Goal: Task Accomplishment & Management: Use online tool/utility

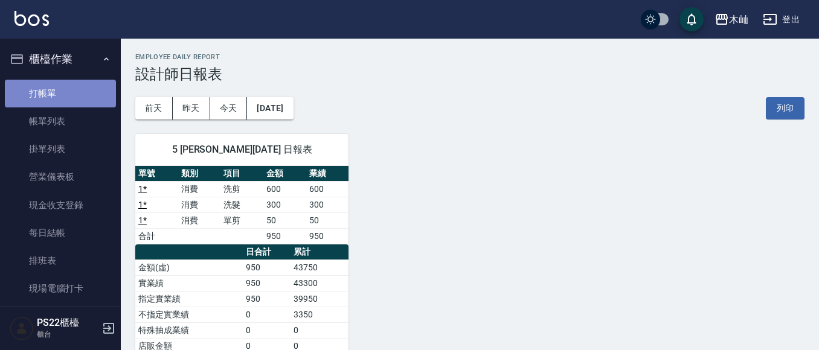
click at [78, 84] on link "打帳單" at bounding box center [60, 94] width 111 height 28
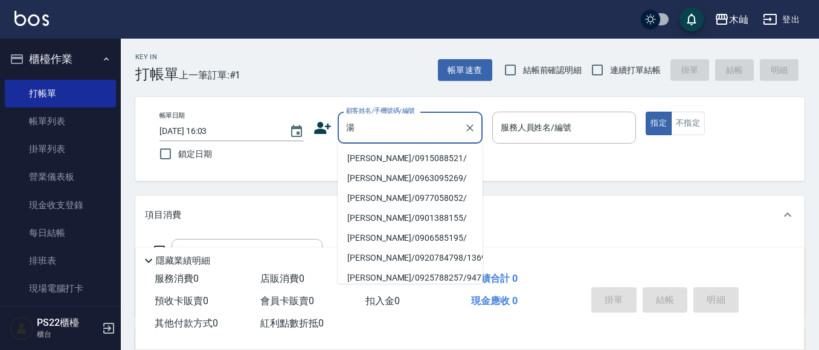
click at [379, 163] on li "[PERSON_NAME]/0915088521/" at bounding box center [410, 159] width 145 height 20
type input "[PERSON_NAME]/0915088521/"
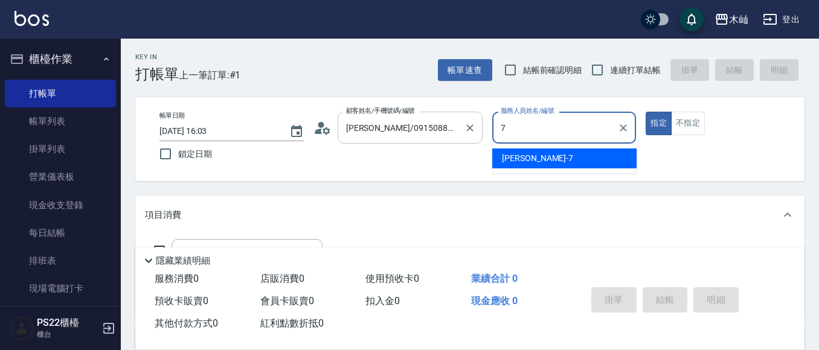
type input "[PERSON_NAME]-7"
type button "true"
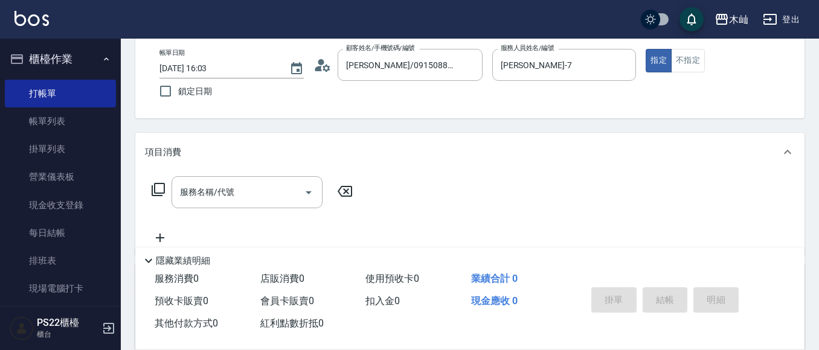
scroll to position [121, 0]
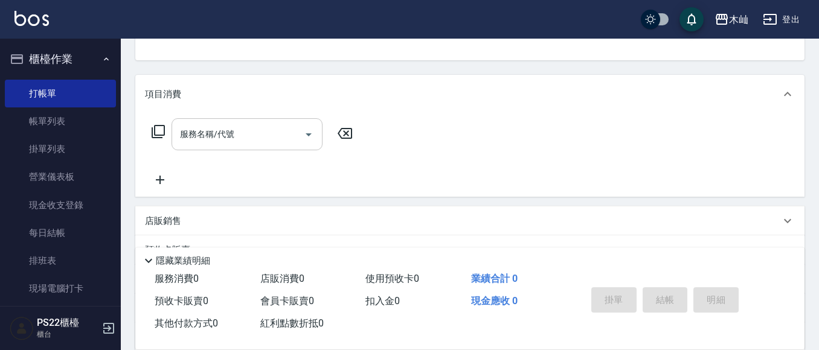
click at [283, 129] on input "服務名稱/代號" at bounding box center [238, 134] width 122 height 21
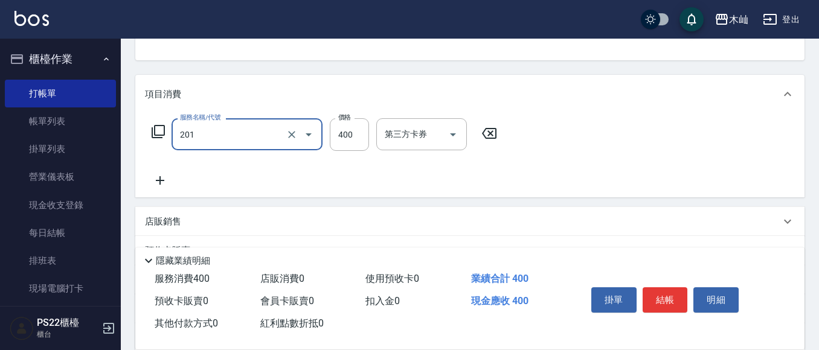
type input "洗剪(201)"
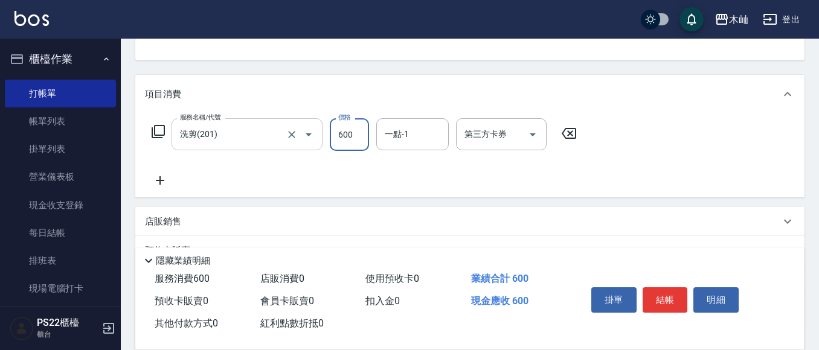
type input "600"
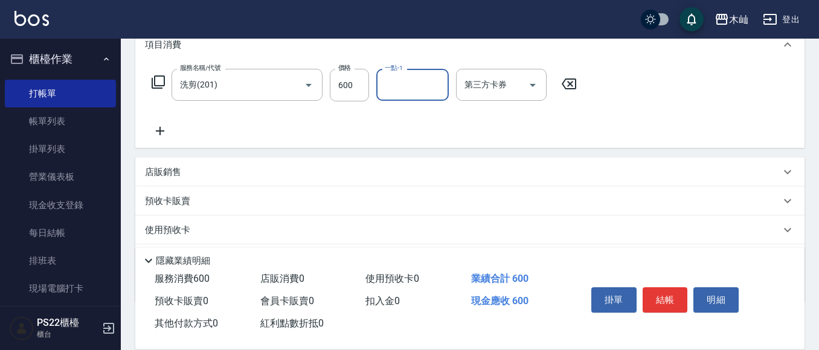
scroll to position [239, 0]
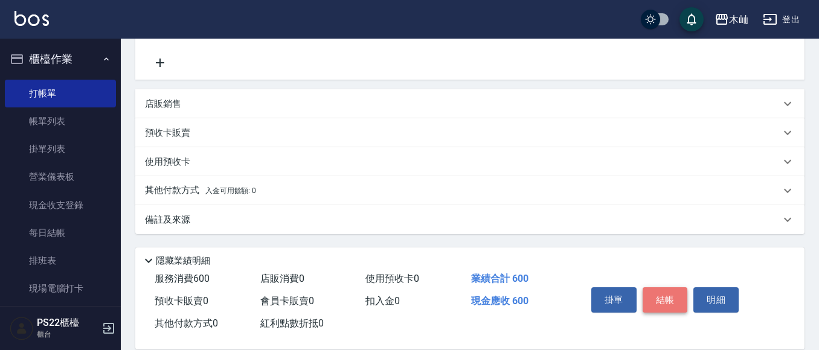
click at [657, 288] on button "結帳" at bounding box center [665, 300] width 45 height 25
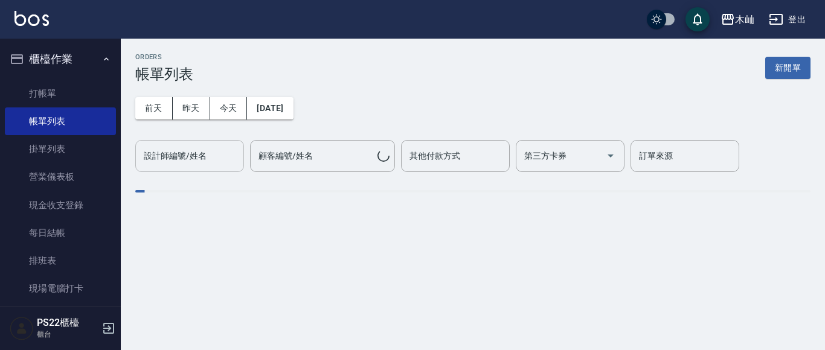
click at [174, 166] on input "設計師編號/姓名" at bounding box center [190, 156] width 98 height 21
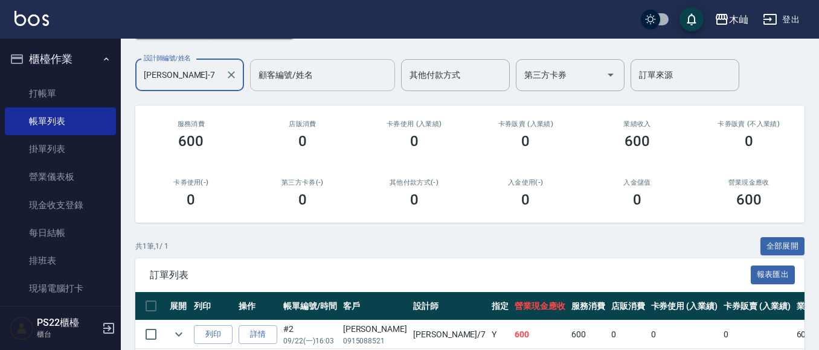
scroll to position [17, 0]
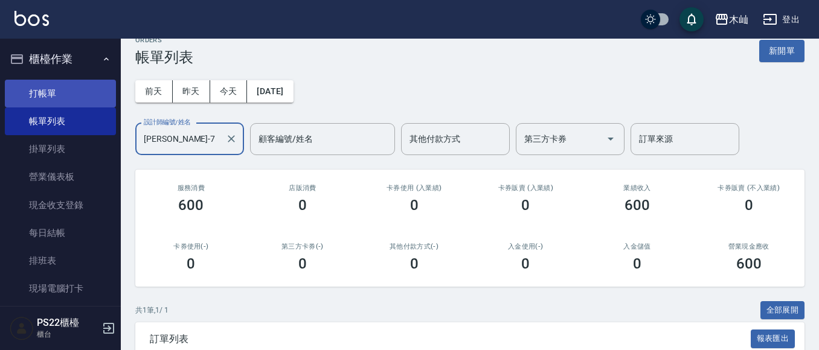
type input "[PERSON_NAME]-7"
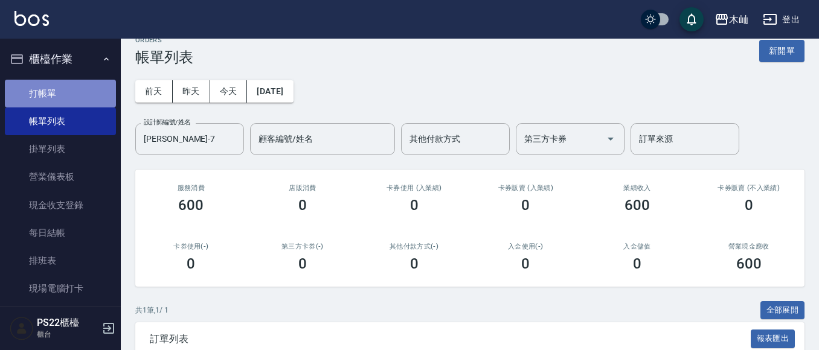
click at [89, 100] on link "打帳單" at bounding box center [60, 94] width 111 height 28
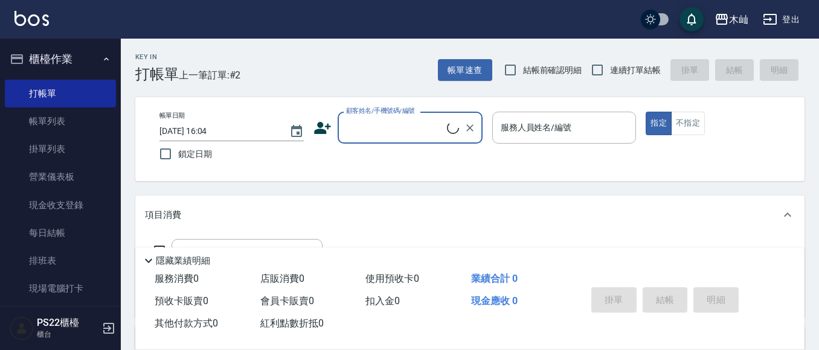
click at [396, 128] on input "顧客姓名/手機號碼/編號" at bounding box center [395, 127] width 104 height 21
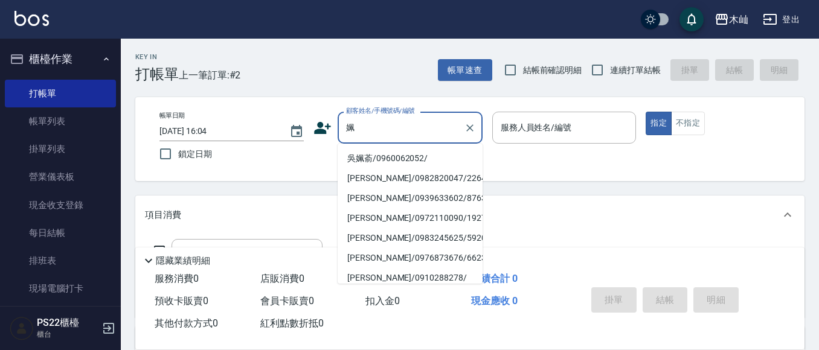
click at [382, 156] on li "吳姵萮/0960062052/" at bounding box center [410, 159] width 145 height 20
type input "吳姵萮/0960062052/"
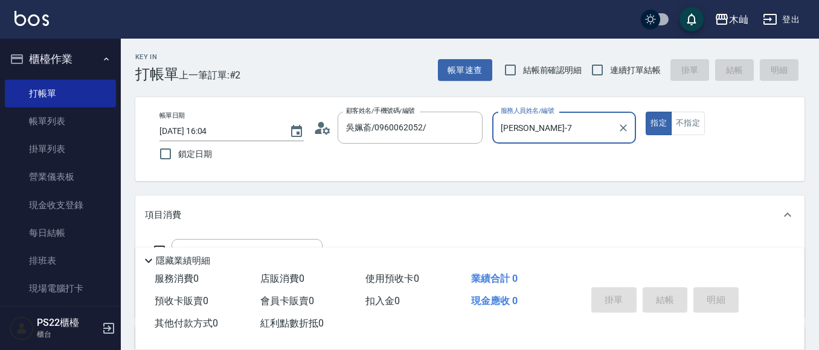
type input "[PERSON_NAME]-7"
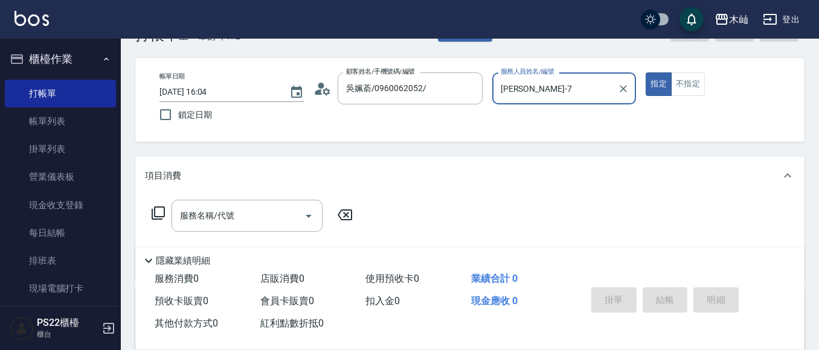
scroll to position [60, 0]
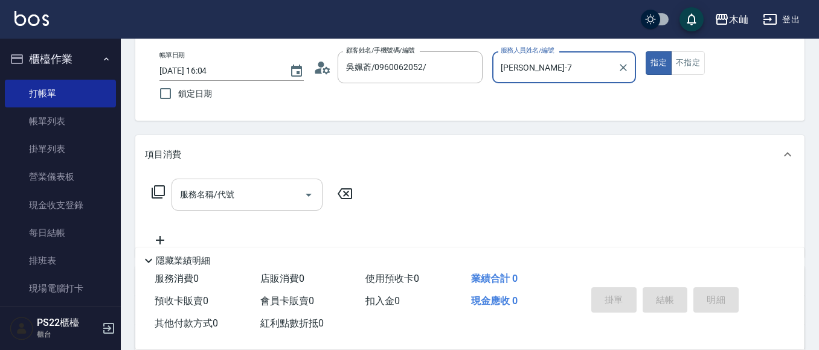
click at [248, 181] on div "服務名稱/代號" at bounding box center [247, 195] width 151 height 32
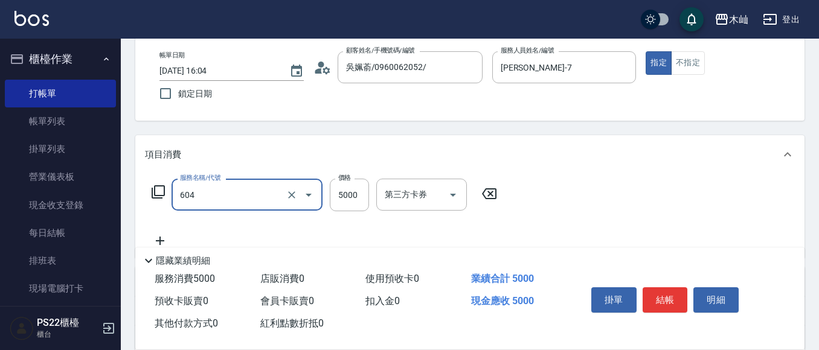
type input "迷你雙編珍珠20吋(604)"
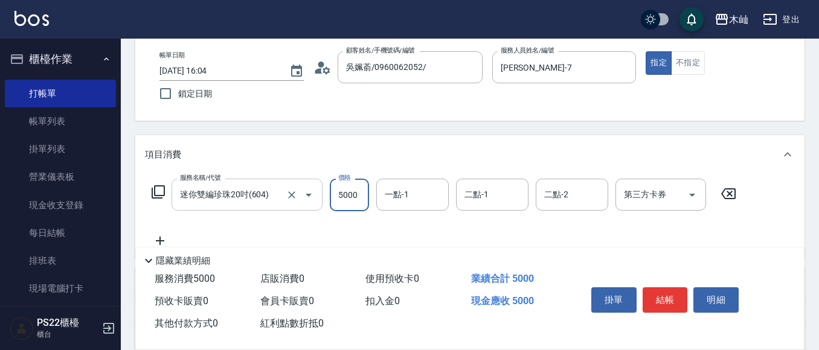
click at [247, 181] on div "迷你雙編珍珠20吋(604) 服務名稱/代號" at bounding box center [247, 195] width 151 height 32
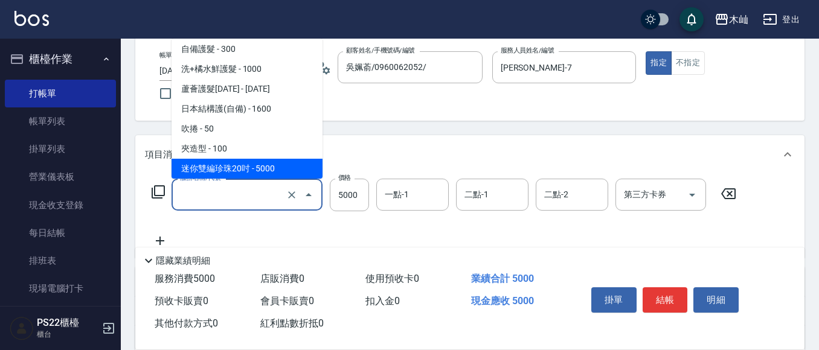
scroll to position [0, 0]
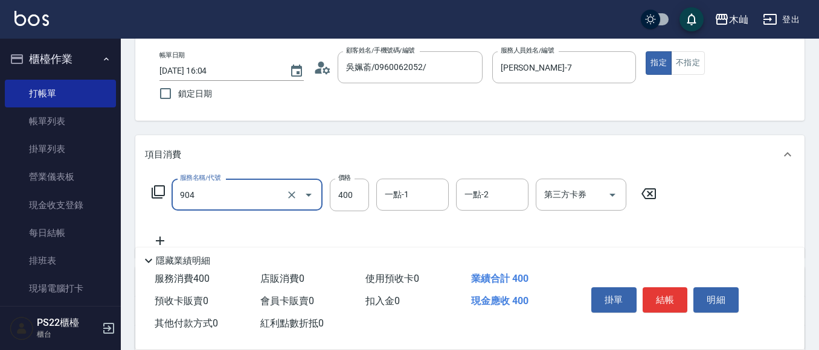
type input "精油洗+瞬護(904)"
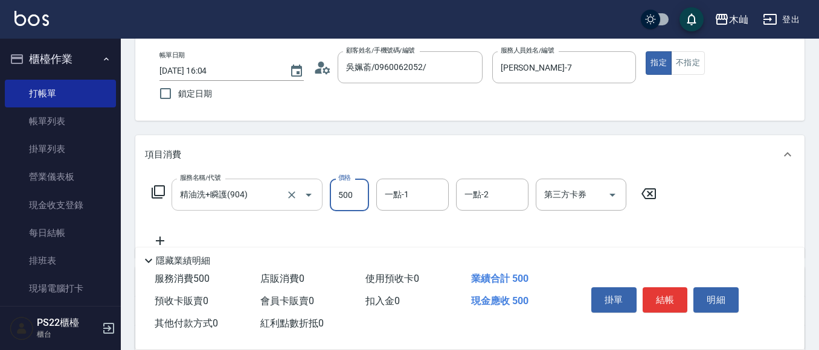
type input "500"
drag, startPoint x: 659, startPoint y: 296, endPoint x: 667, endPoint y: 277, distance: 20.9
click at [659, 295] on button "結帳" at bounding box center [665, 300] width 45 height 25
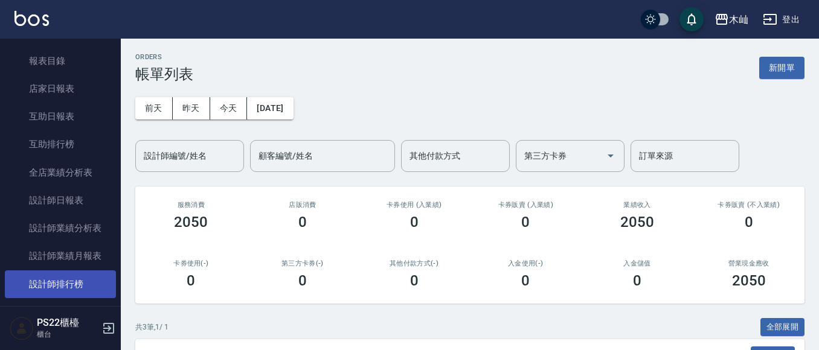
scroll to position [302, 0]
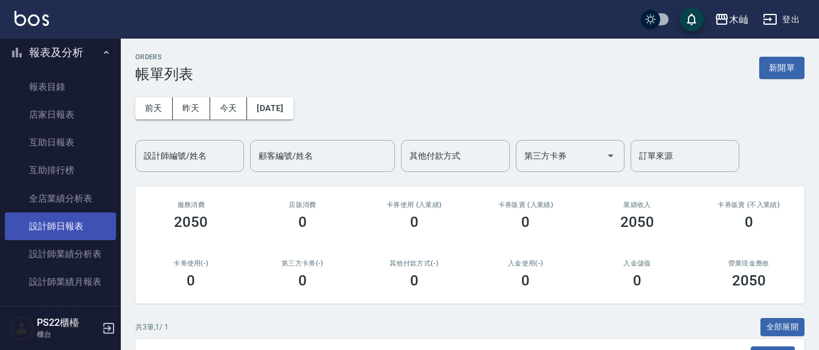
click at [73, 219] on link "設計師日報表" at bounding box center [60, 227] width 111 height 28
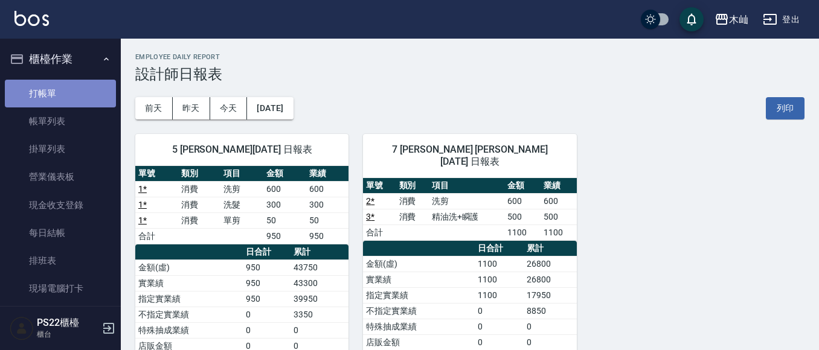
click at [74, 92] on link "打帳單" at bounding box center [60, 94] width 111 height 28
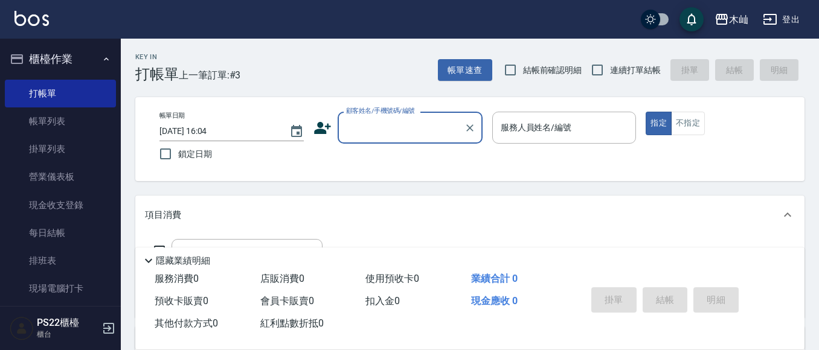
click at [410, 128] on input "顧客姓名/手機號碼/編號" at bounding box center [401, 127] width 116 height 21
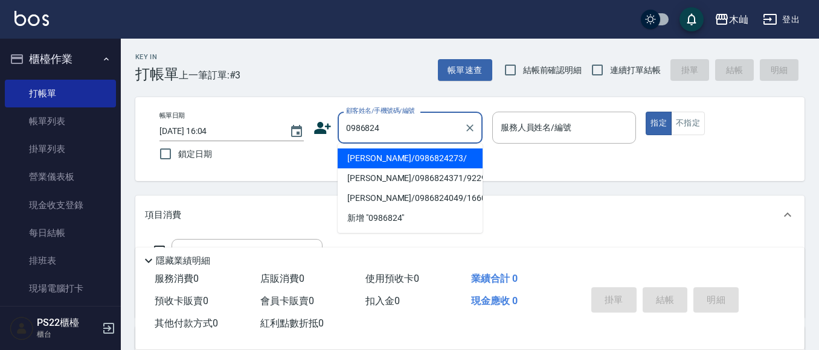
click at [424, 166] on li "[PERSON_NAME]/0986824273/" at bounding box center [410, 159] width 145 height 20
type input "[PERSON_NAME]/0986824273/"
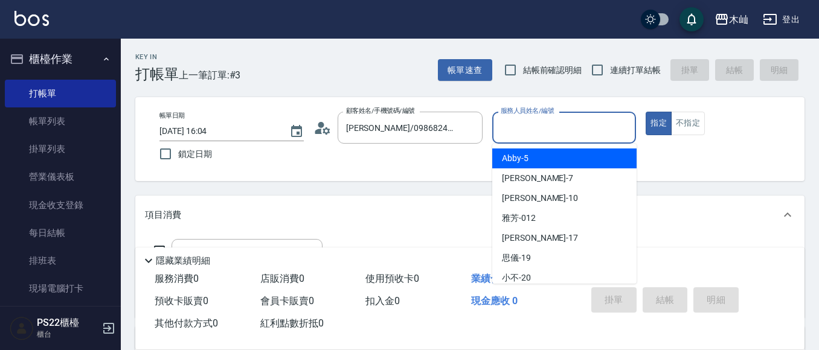
click at [524, 128] on input "服務人員姓名/編號" at bounding box center [565, 127] width 134 height 21
click at [518, 155] on span "Abby -5" at bounding box center [515, 158] width 27 height 13
type input "Abby-5"
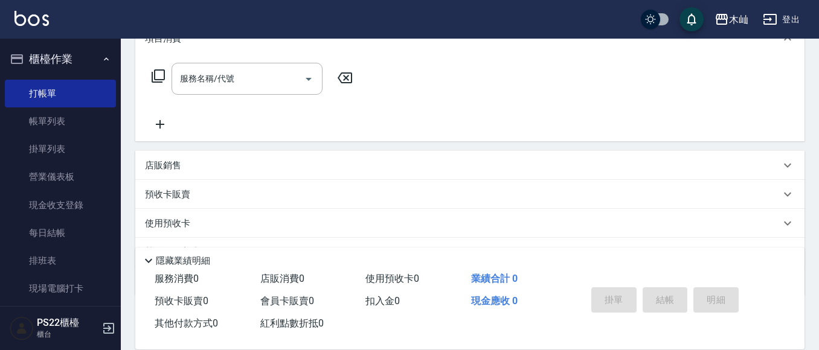
scroll to position [181, 0]
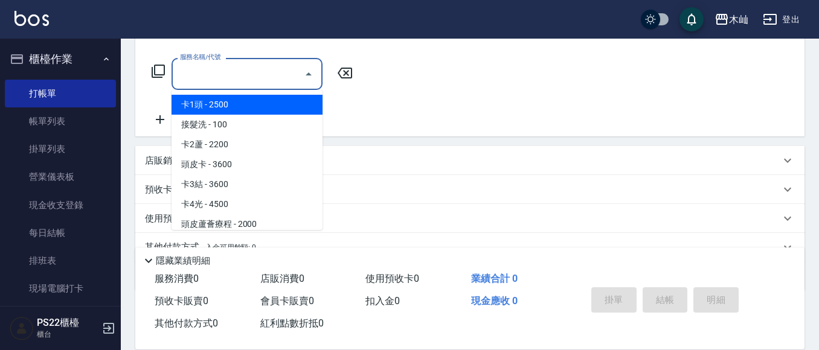
click at [264, 70] on input "服務名稱/代號" at bounding box center [238, 73] width 122 height 21
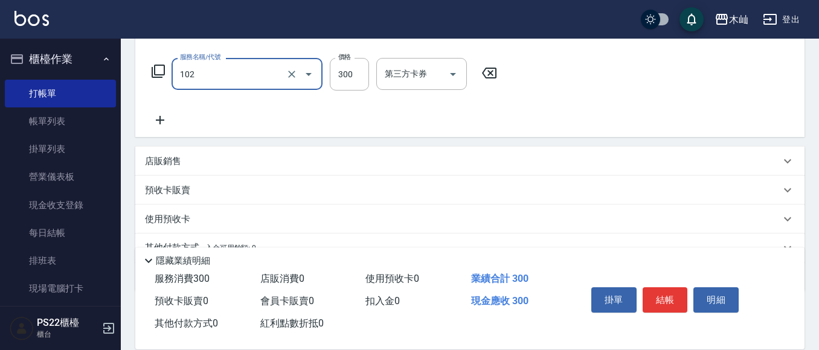
type input "精油洗髮(102)"
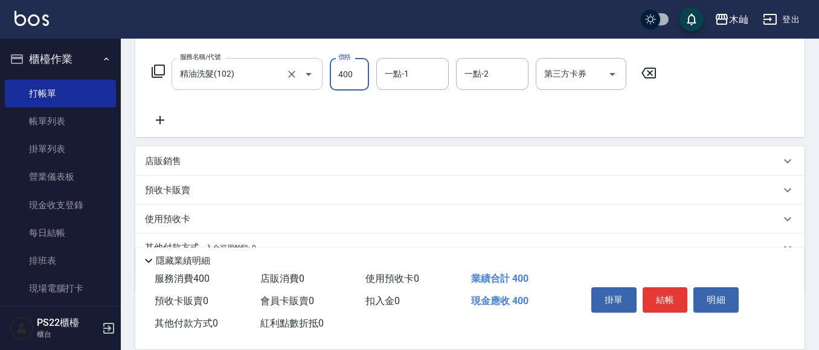
type input "400"
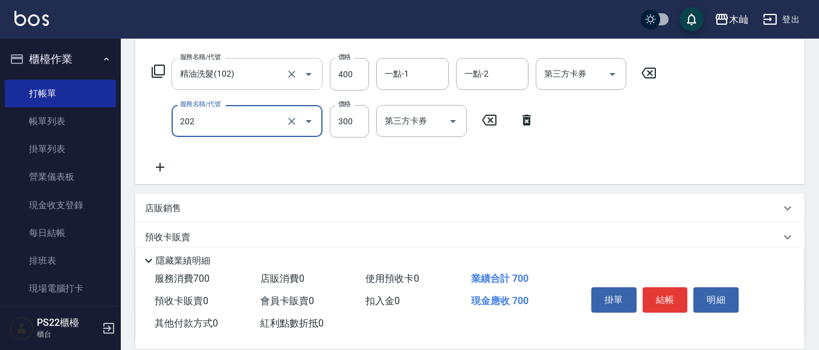
type input "單剪(202)"
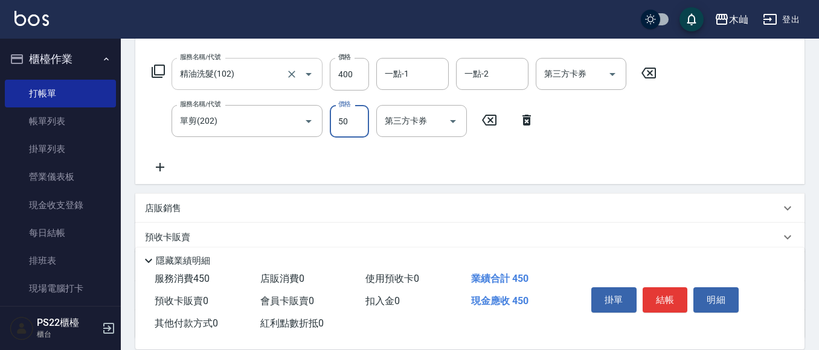
type input "50"
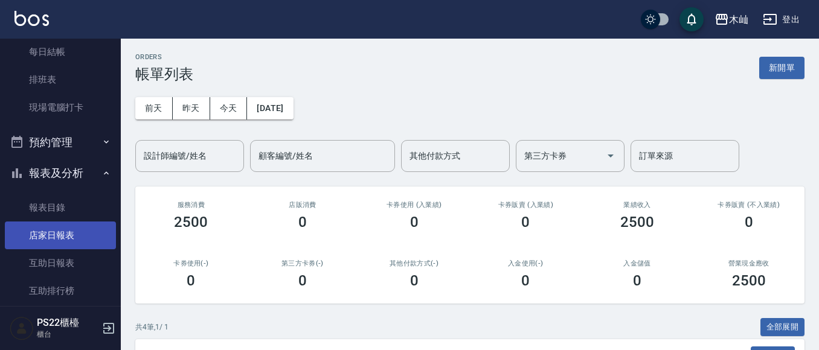
scroll to position [242, 0]
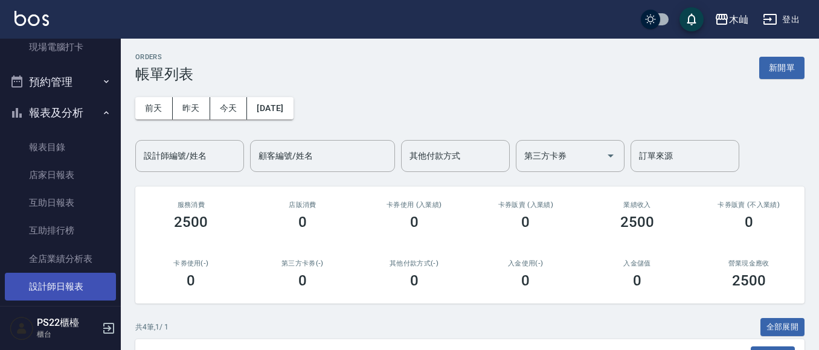
click at [58, 281] on link "設計師日報表" at bounding box center [60, 287] width 111 height 28
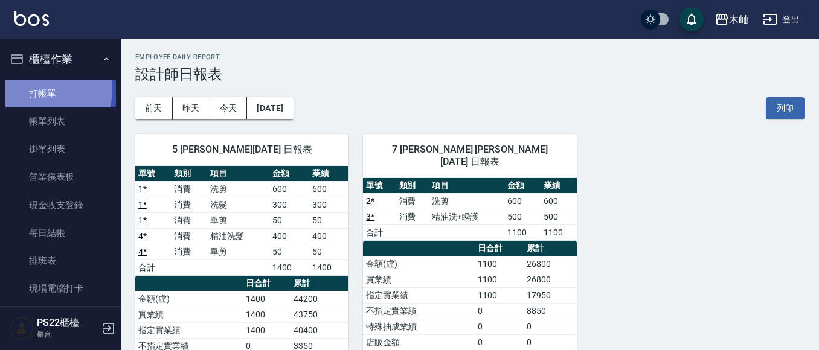
click at [30, 89] on link "打帳單" at bounding box center [60, 94] width 111 height 28
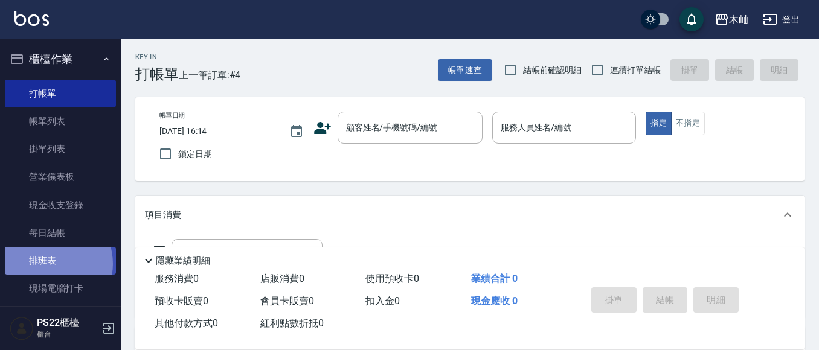
click at [50, 264] on link "排班表" at bounding box center [60, 261] width 111 height 28
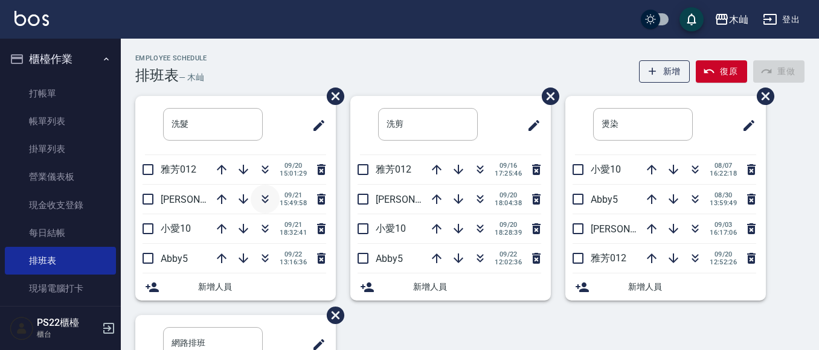
click at [260, 196] on icon "button" at bounding box center [265, 199] width 15 height 15
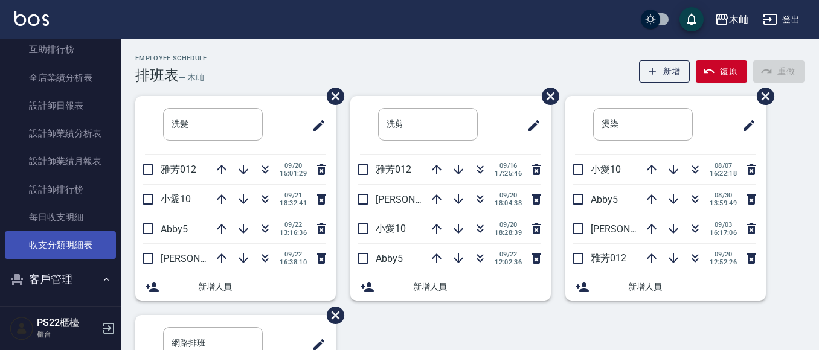
scroll to position [604, 0]
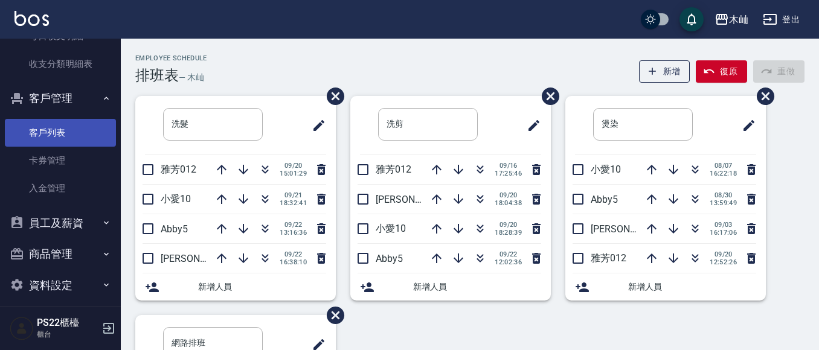
click at [80, 131] on link "客戶列表" at bounding box center [60, 133] width 111 height 28
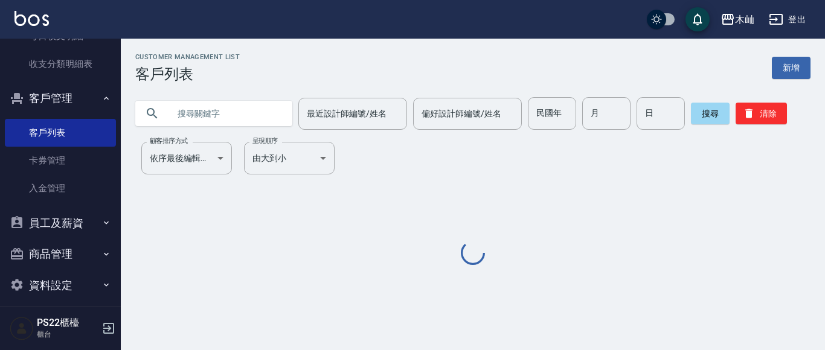
click at [271, 117] on input "text" at bounding box center [226, 113] width 114 height 33
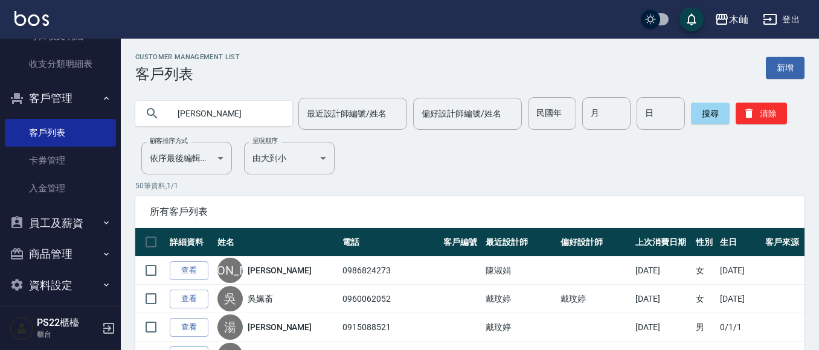
type input "[PERSON_NAME]"
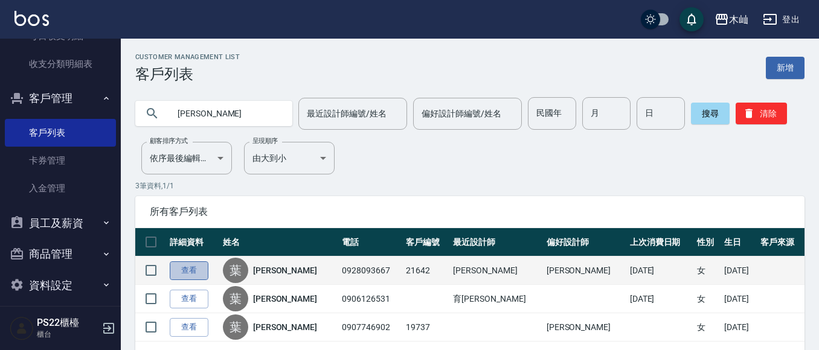
click at [198, 278] on link "查看" at bounding box center [189, 271] width 39 height 19
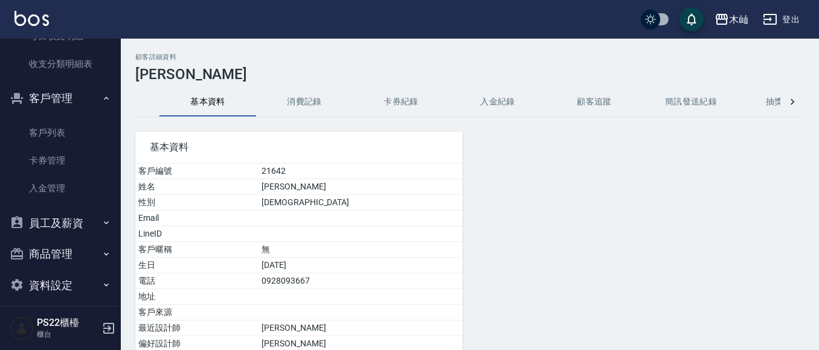
click at [297, 102] on button "消費記錄" at bounding box center [304, 102] width 97 height 29
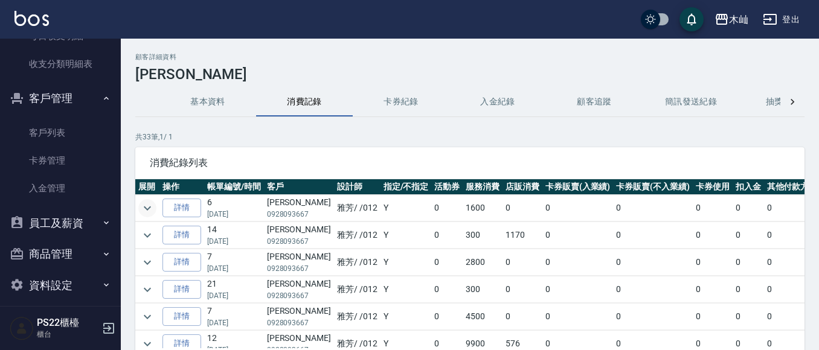
click at [150, 205] on icon "expand row" at bounding box center [147, 208] width 15 height 15
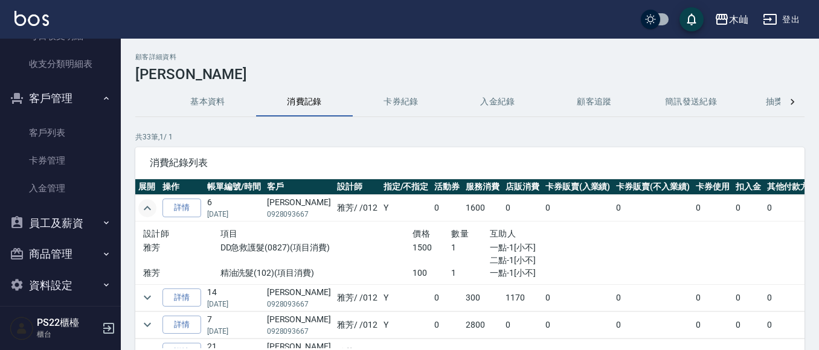
scroll to position [60, 0]
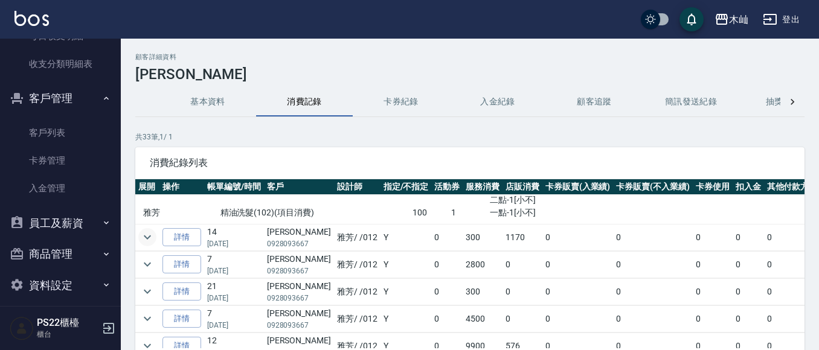
click at [149, 241] on icon "expand row" at bounding box center [147, 237] width 15 height 15
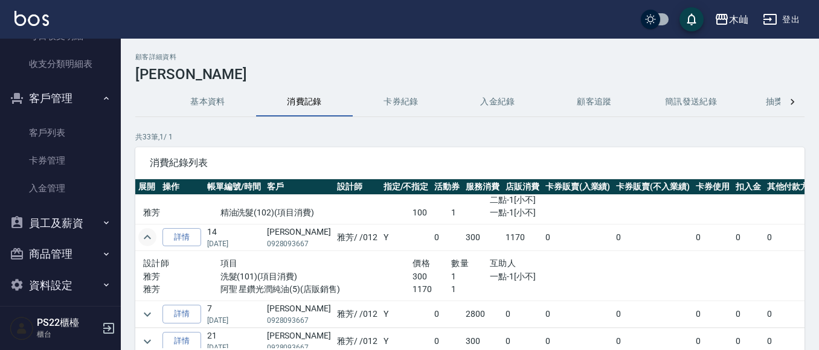
scroll to position [121, 0]
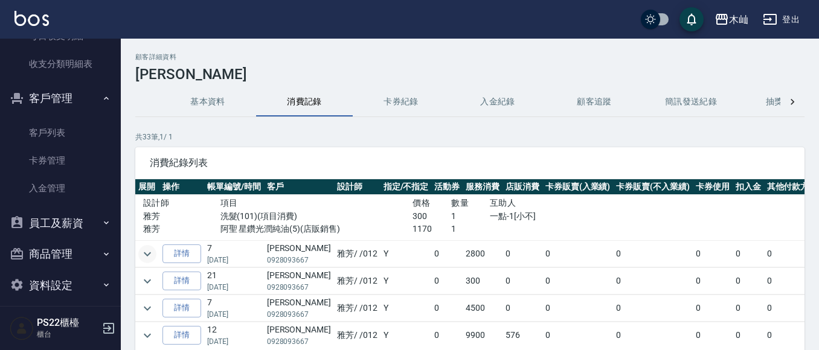
click at [149, 256] on icon "expand row" at bounding box center [147, 254] width 15 height 15
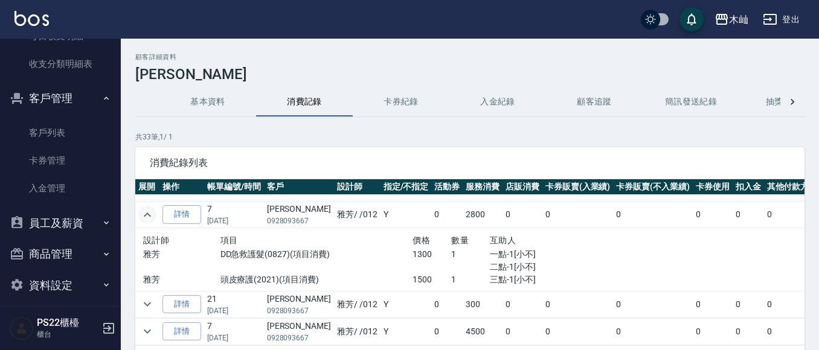
scroll to position [181, 0]
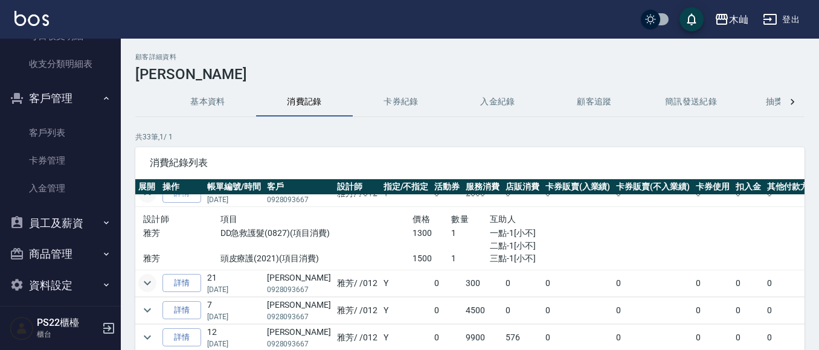
click at [149, 280] on icon "expand row" at bounding box center [147, 283] width 15 height 15
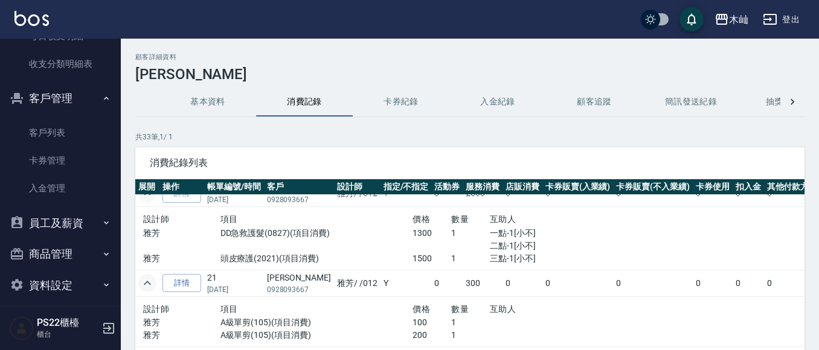
scroll to position [242, 0]
